Goal: Information Seeking & Learning: Learn about a topic

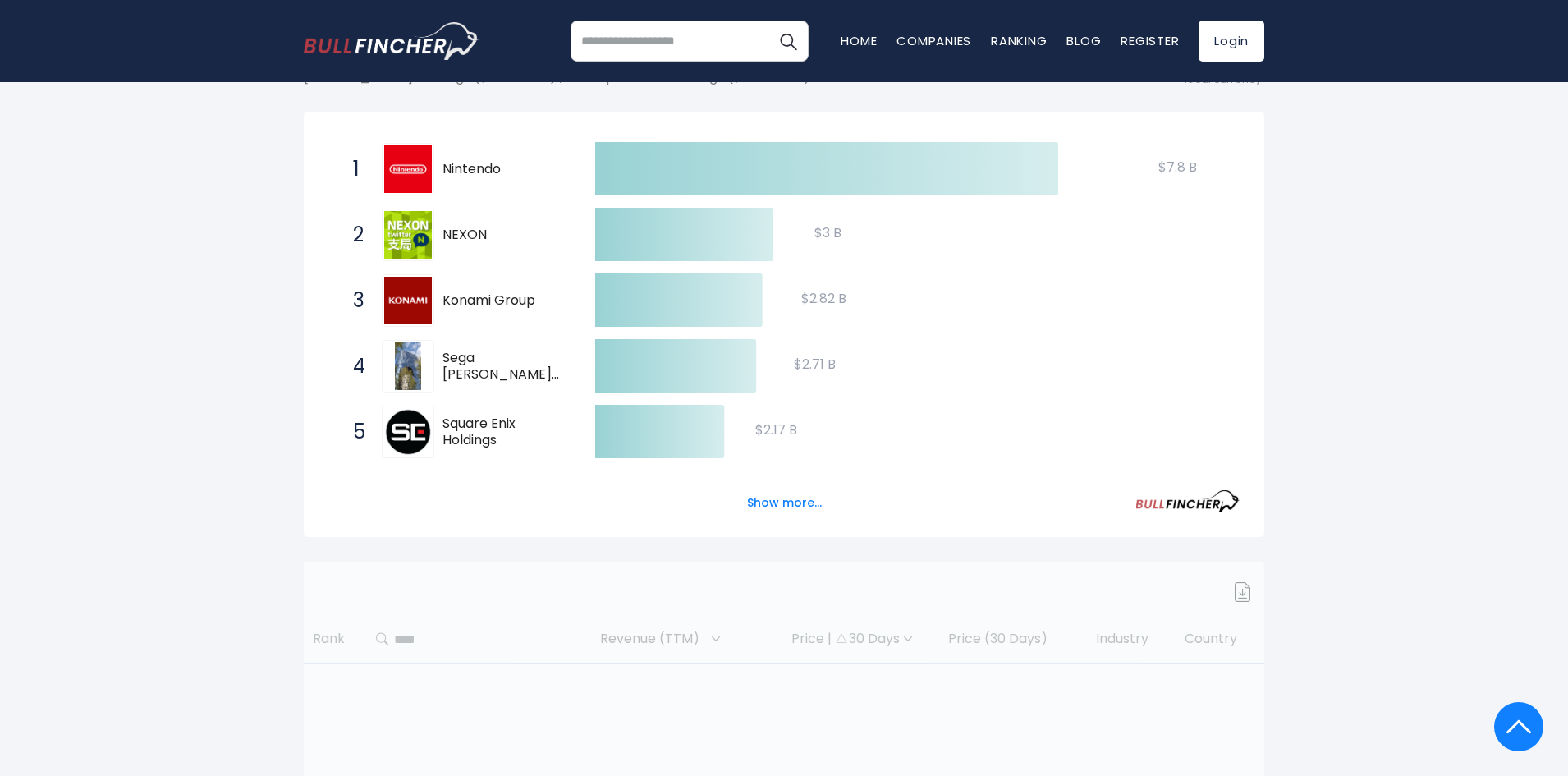
scroll to position [269, 0]
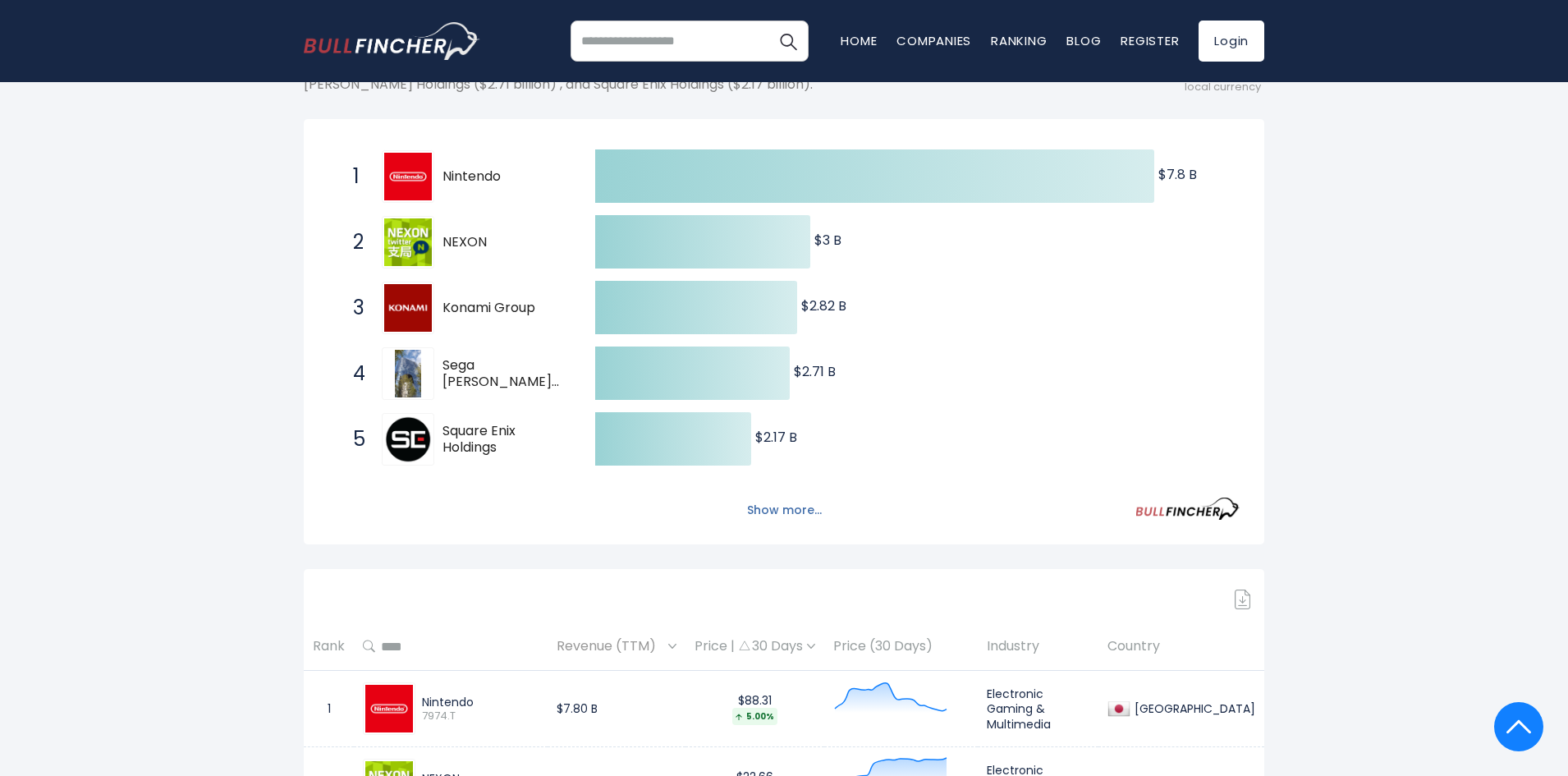
click at [764, 518] on button "Show more..." at bounding box center [784, 510] width 94 height 27
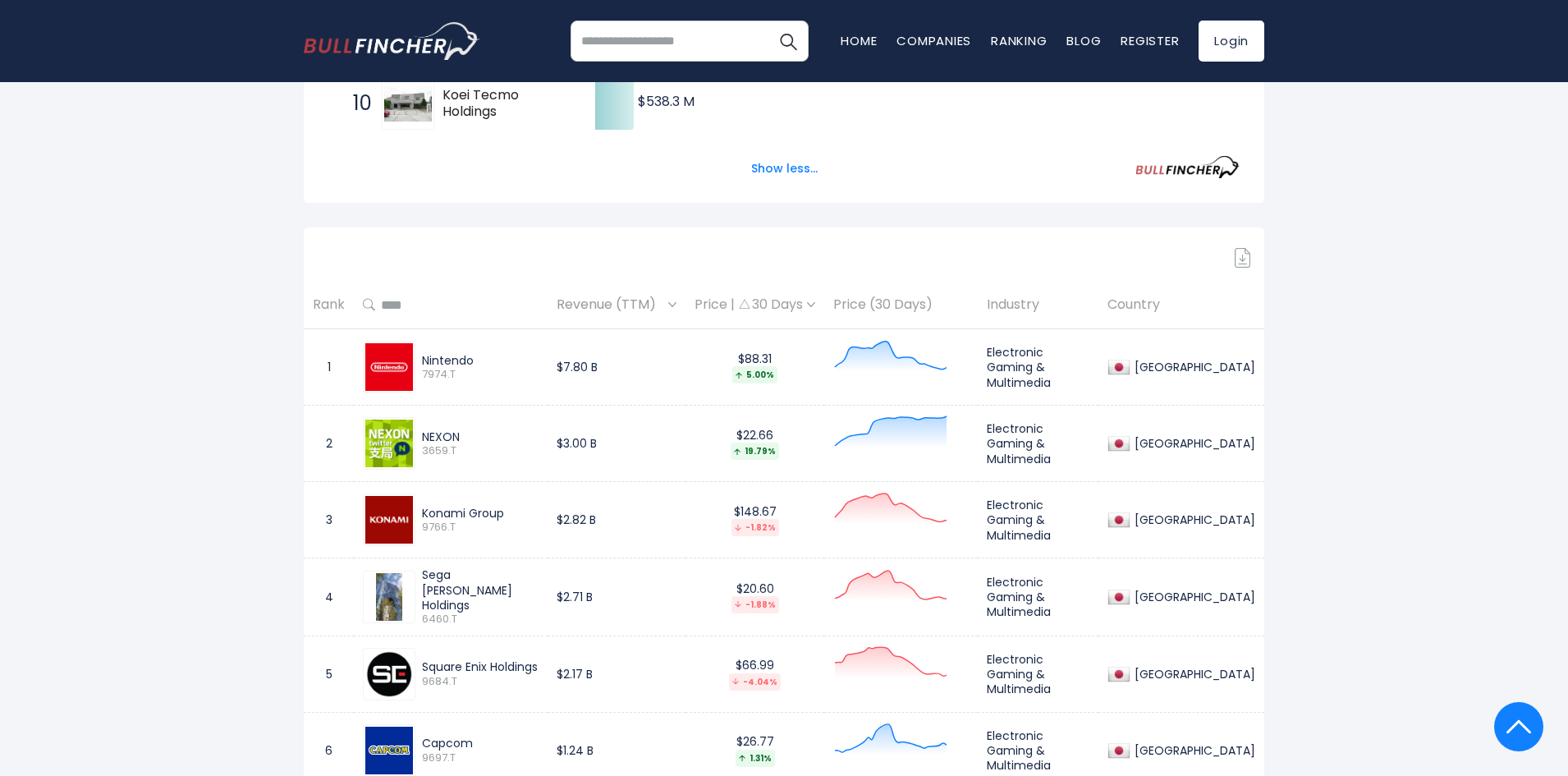
scroll to position [927, 0]
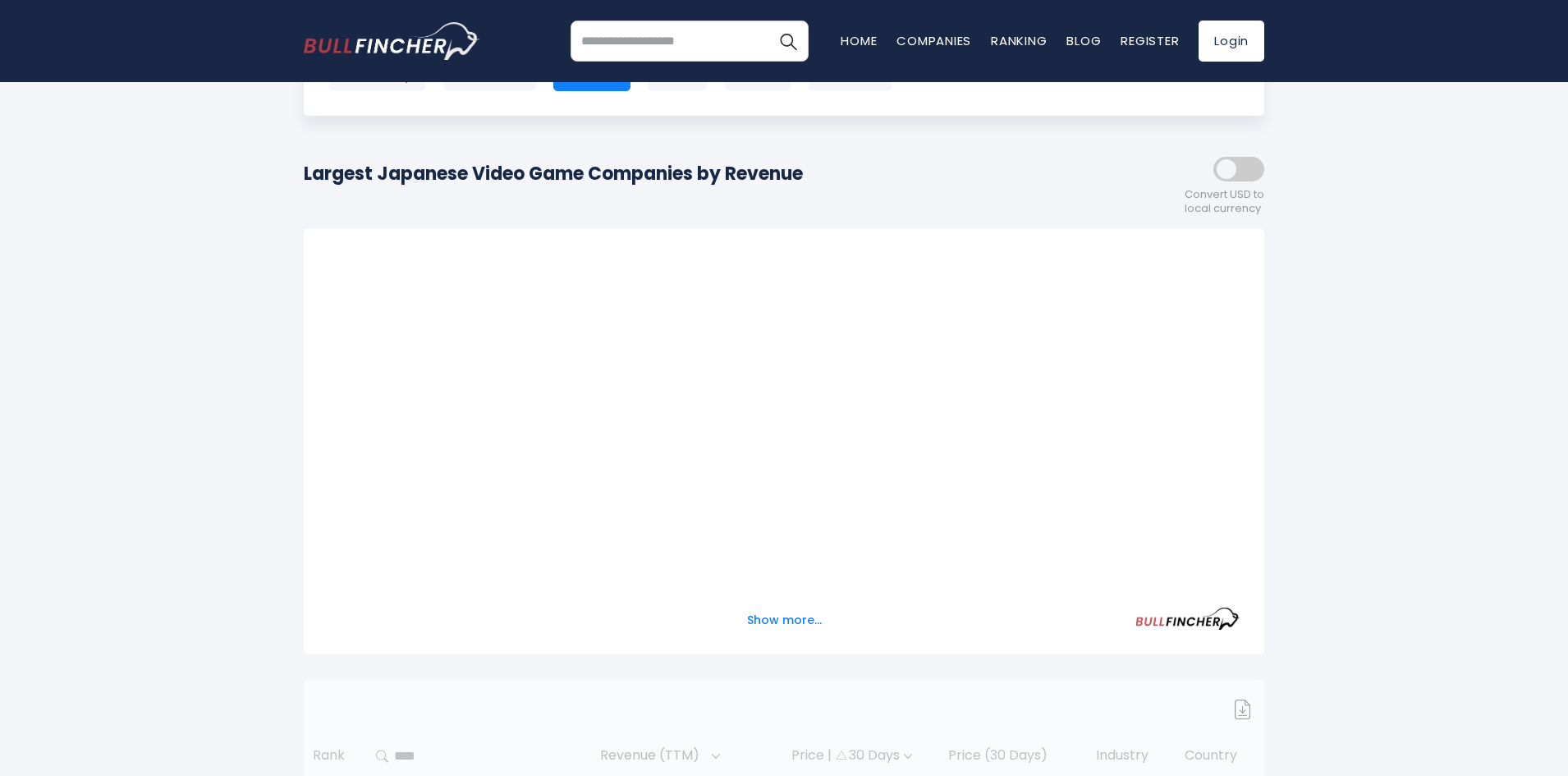
scroll to position [164, 0]
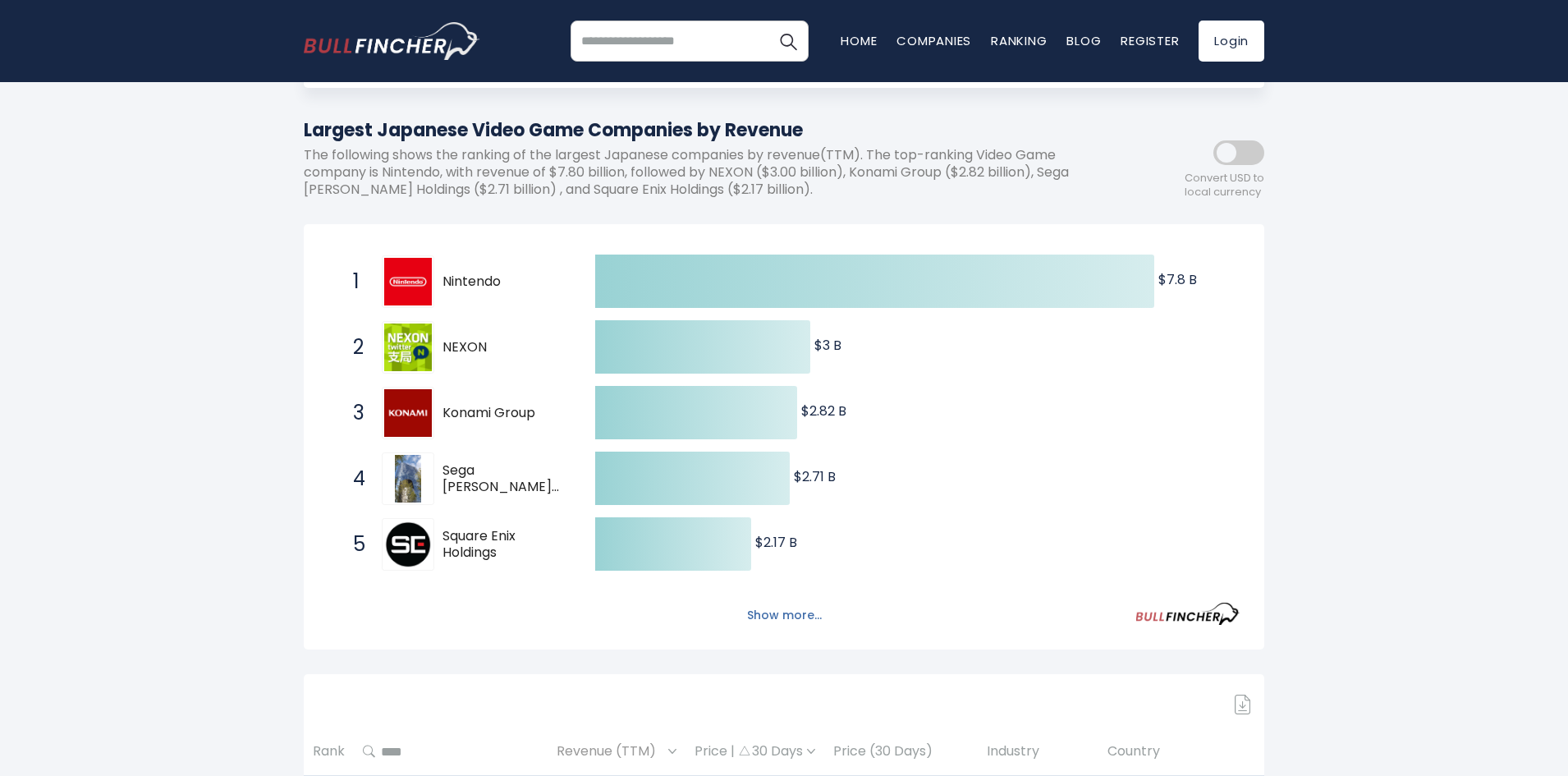
click at [803, 619] on button "Show more..." at bounding box center [784, 615] width 94 height 27
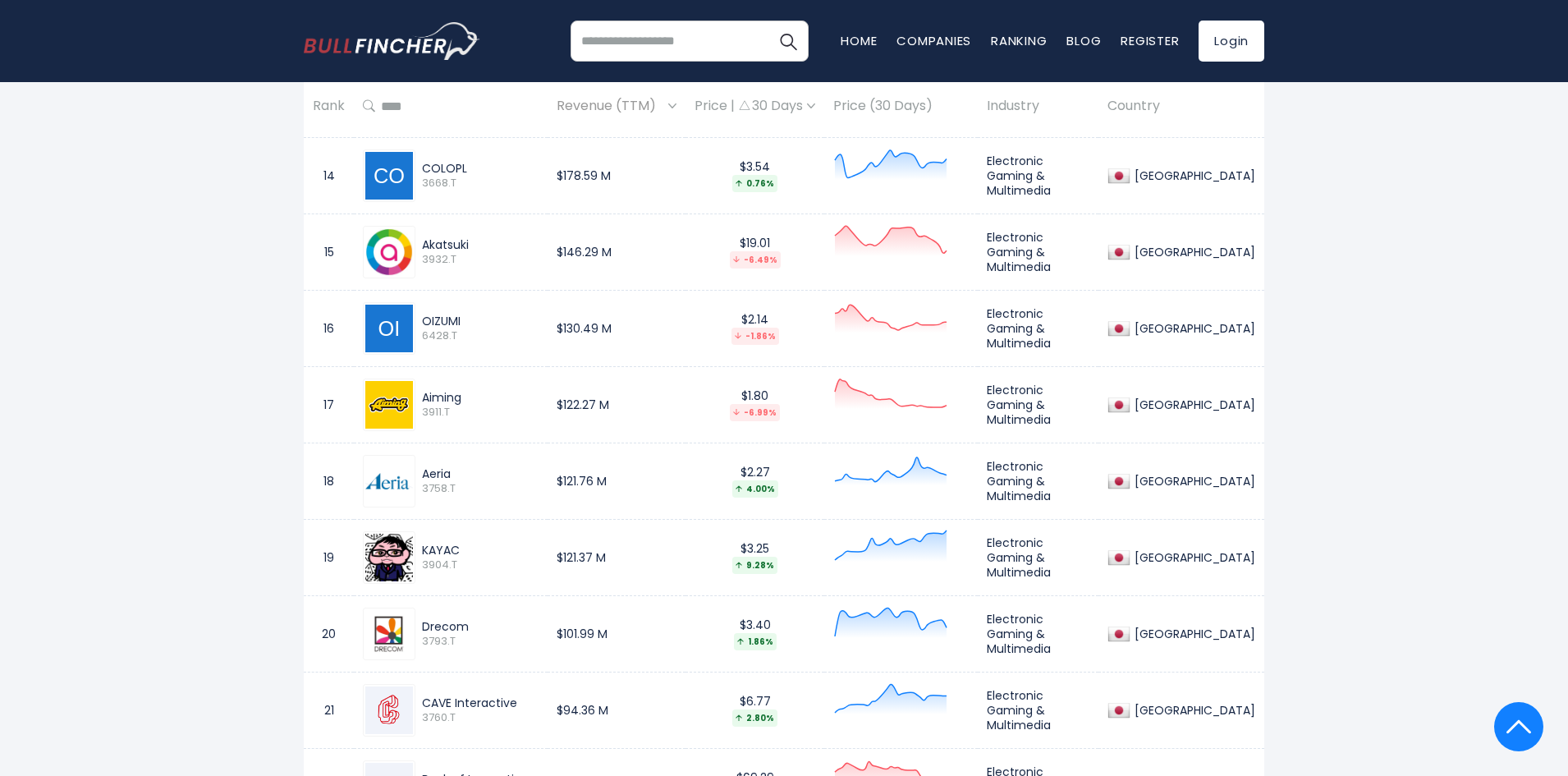
scroll to position [2136, 0]
